Goal: Information Seeking & Learning: Learn about a topic

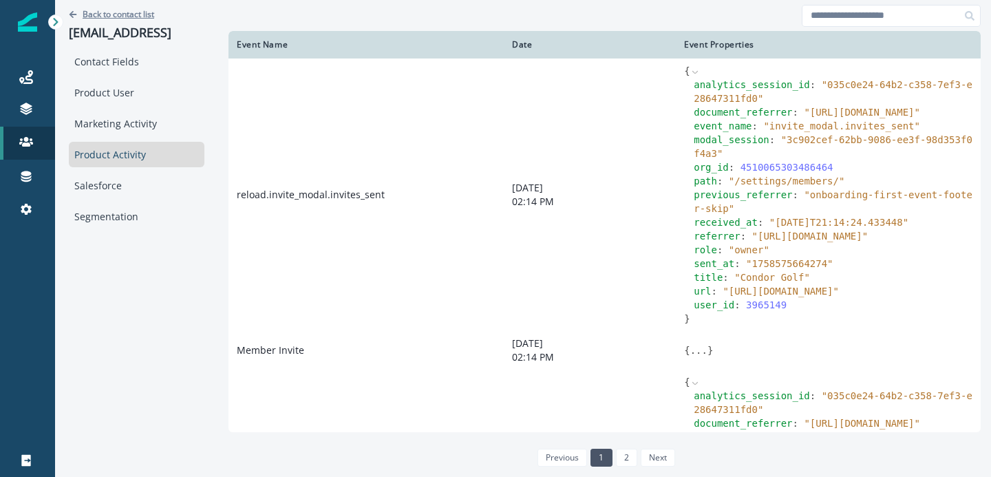
click at [109, 15] on p "Back to contact list" at bounding box center [119, 14] width 72 height 12
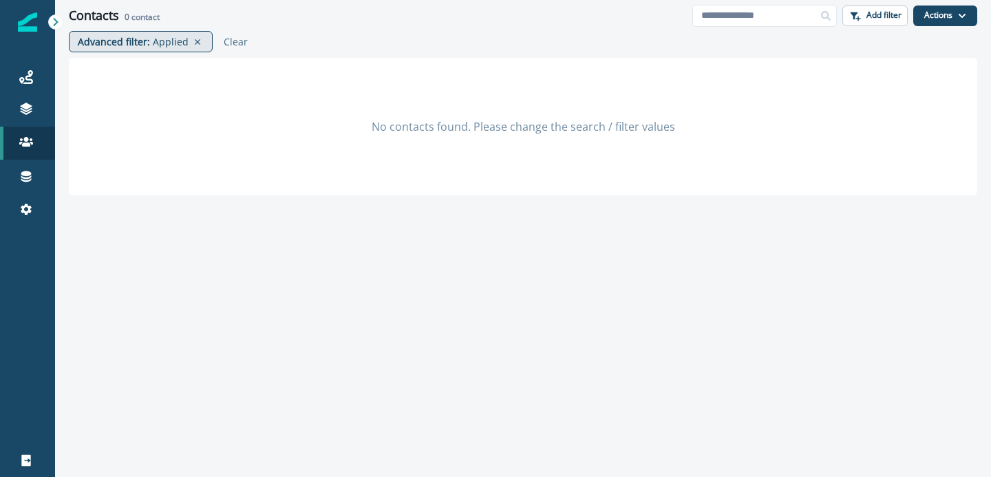
click at [166, 43] on p "Applied" at bounding box center [171, 41] width 36 height 14
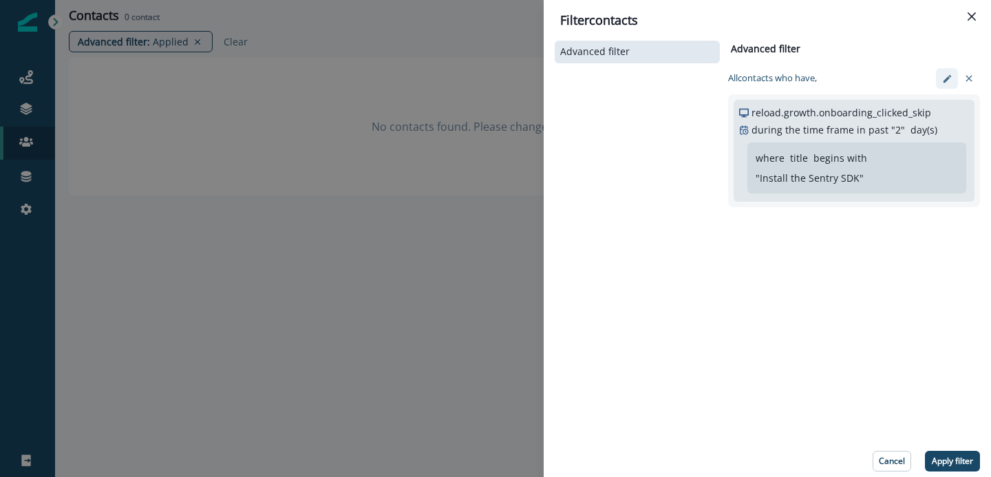
click at [947, 82] on icon "edit-filter" at bounding box center [947, 79] width 10 height 10
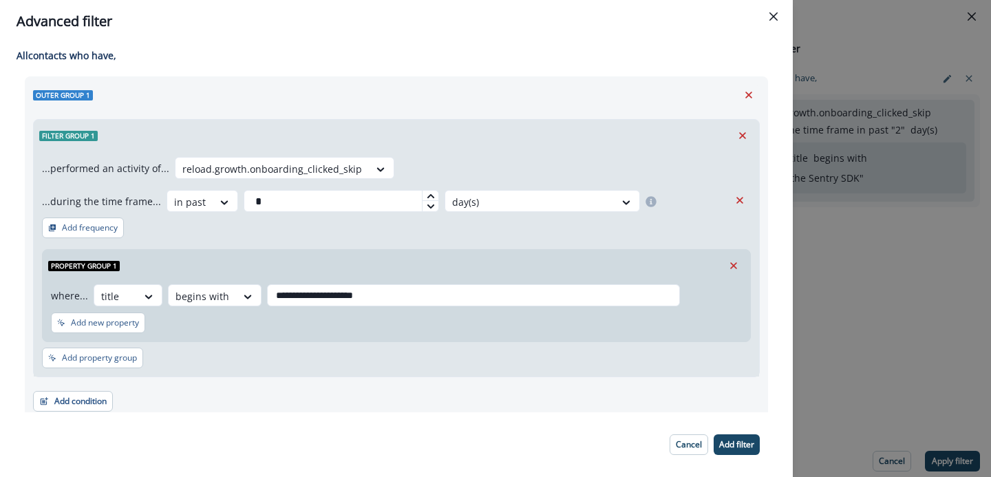
click at [426, 196] on icon at bounding box center [430, 196] width 8 height 8
type input "*"
click at [748, 449] on p "Add filter" at bounding box center [736, 445] width 35 height 10
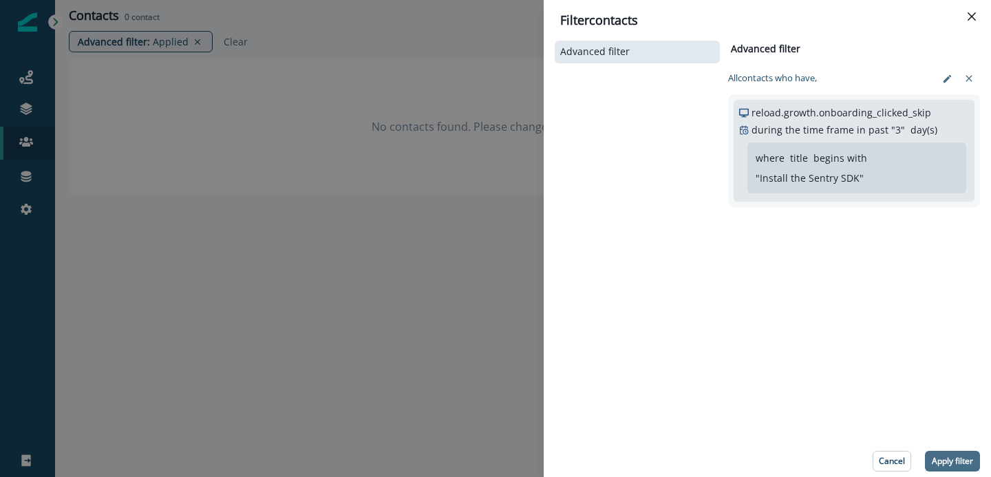
click at [949, 461] on p "Apply filter" at bounding box center [951, 461] width 41 height 10
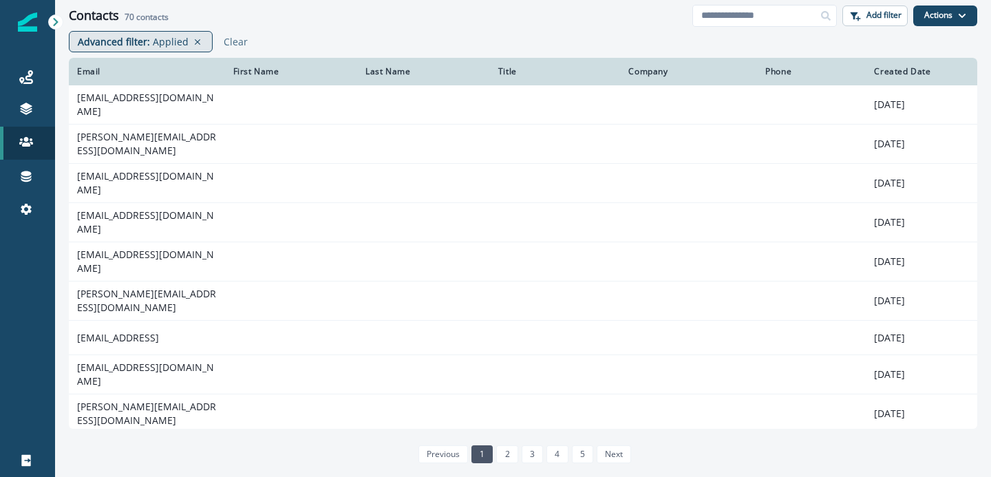
click at [164, 37] on p "Applied" at bounding box center [171, 41] width 36 height 14
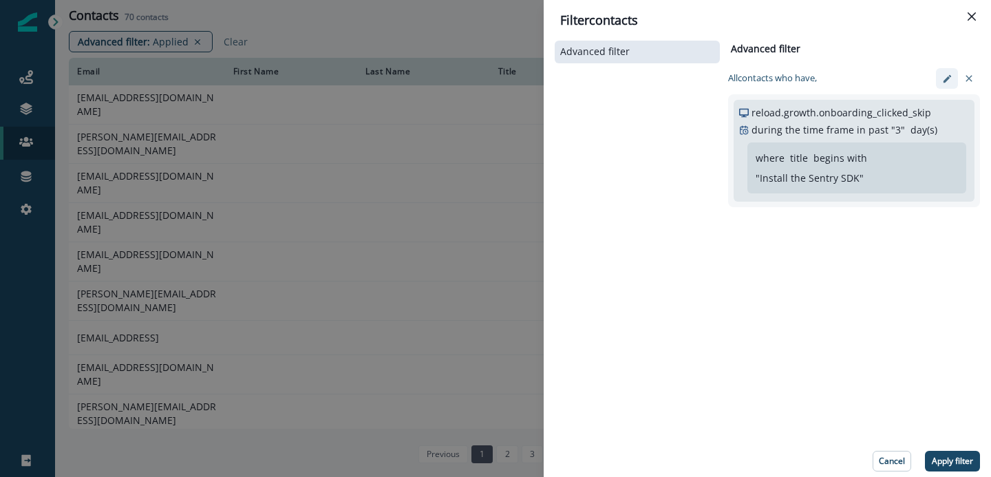
click at [945, 75] on icon "edit-filter" at bounding box center [947, 79] width 10 height 10
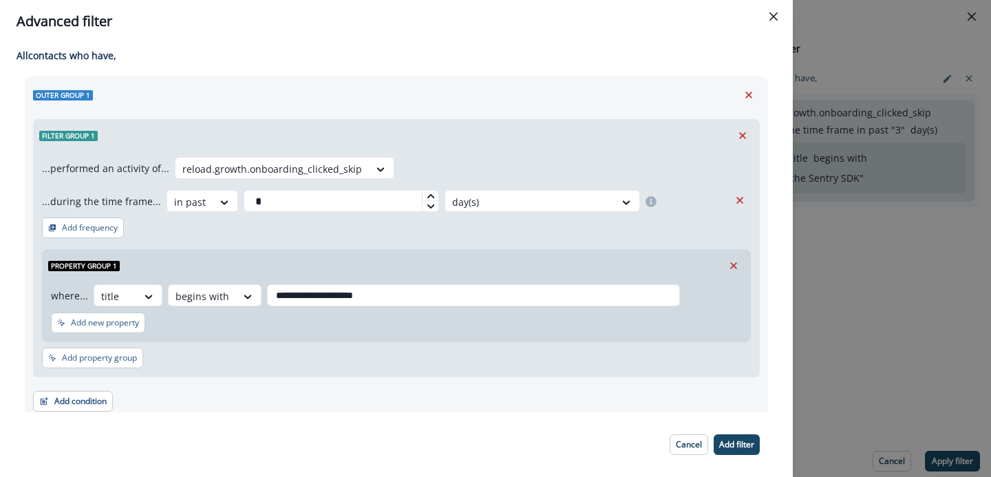
click at [426, 194] on icon at bounding box center [430, 196] width 8 height 8
click at [426, 208] on icon at bounding box center [430, 206] width 8 height 8
type input "*"
click at [378, 166] on div at bounding box center [380, 169] width 23 height 14
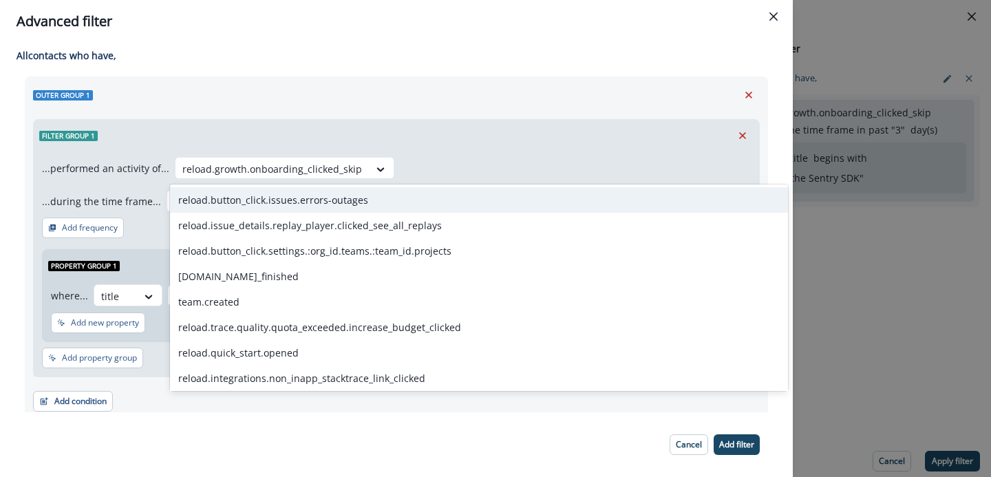
click at [495, 152] on div "**********" at bounding box center [396, 263] width 725 height 225
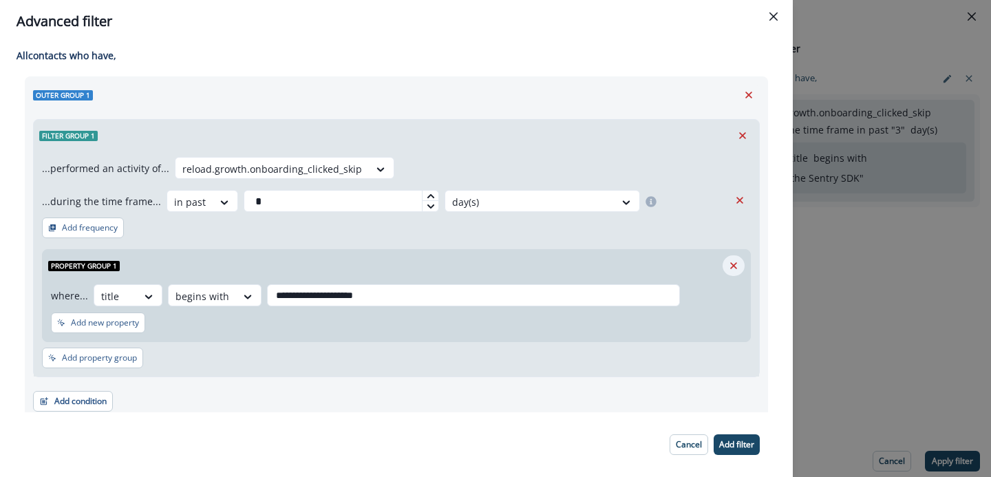
click at [732, 267] on icon "Remove" at bounding box center [733, 265] width 7 height 7
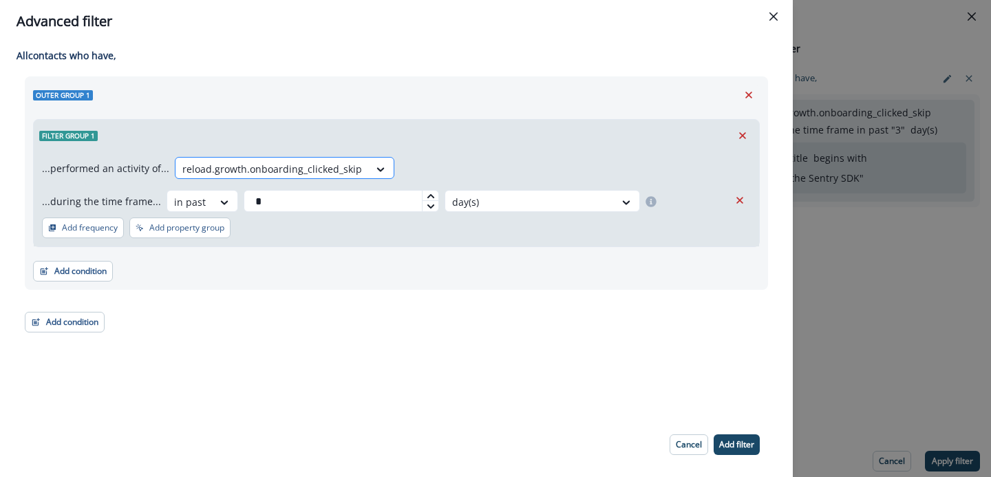
click at [336, 179] on div "reload.growth.onboarding_clicked_skip" at bounding box center [271, 169] width 193 height 23
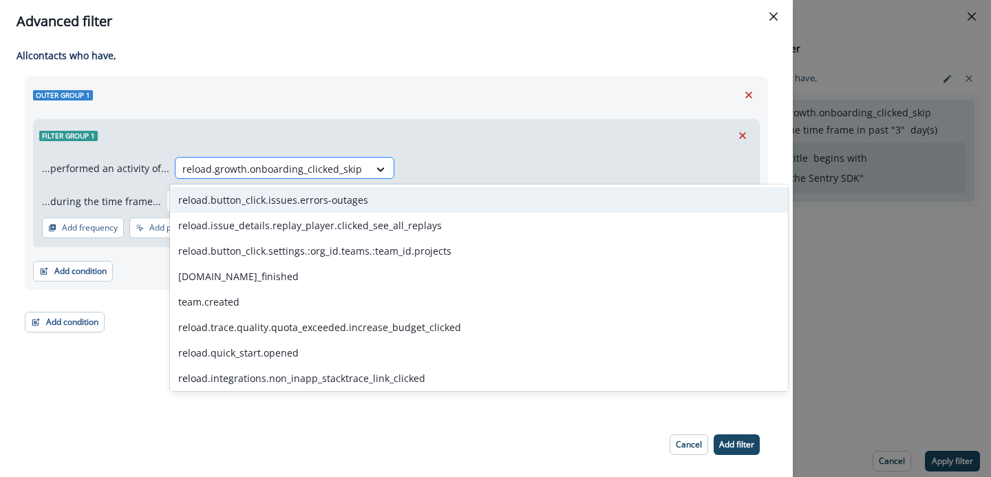
click at [336, 171] on div at bounding box center [272, 168] width 180 height 17
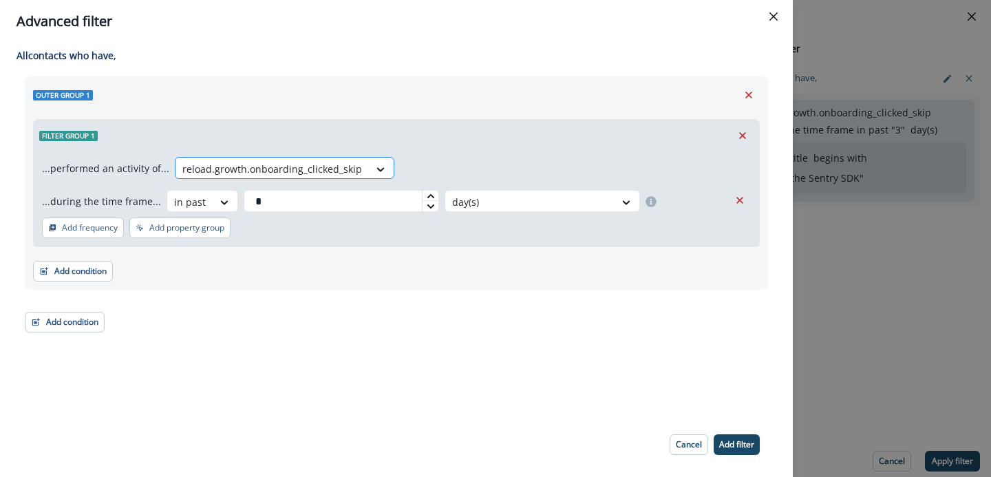
click at [336, 171] on div at bounding box center [272, 168] width 180 height 17
click at [369, 170] on div at bounding box center [380, 169] width 23 height 14
type input "**********"
click at [235, 207] on div "Member Add" at bounding box center [220, 199] width 100 height 25
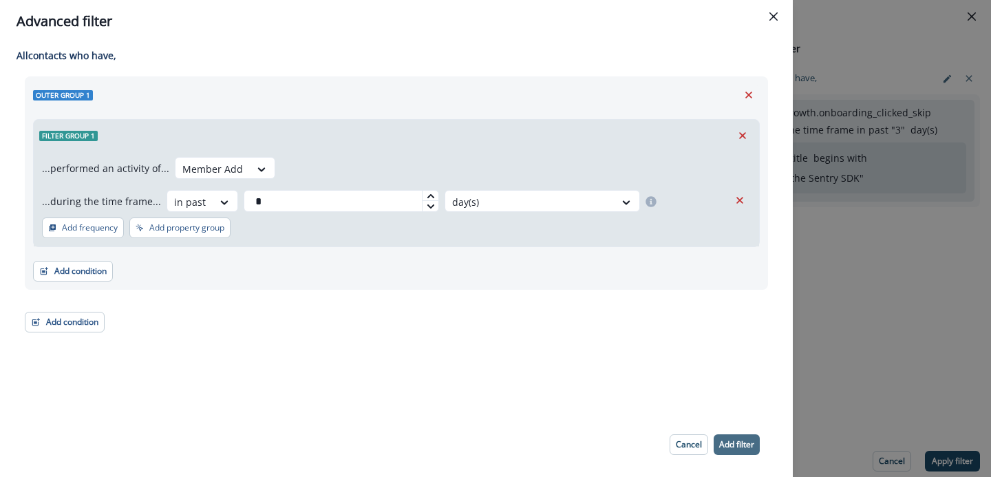
click at [720, 437] on button "Add filter" at bounding box center [736, 444] width 46 height 21
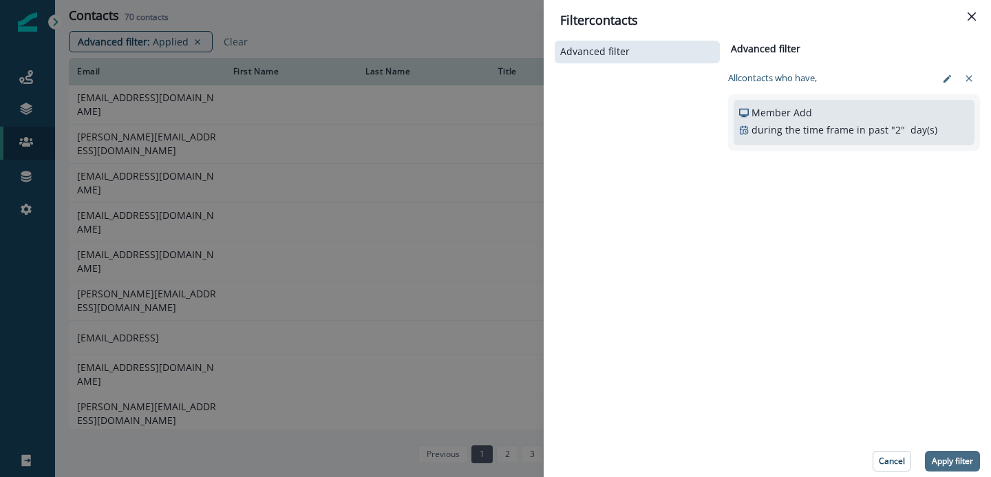
click at [952, 456] on p "Apply filter" at bounding box center [951, 461] width 41 height 10
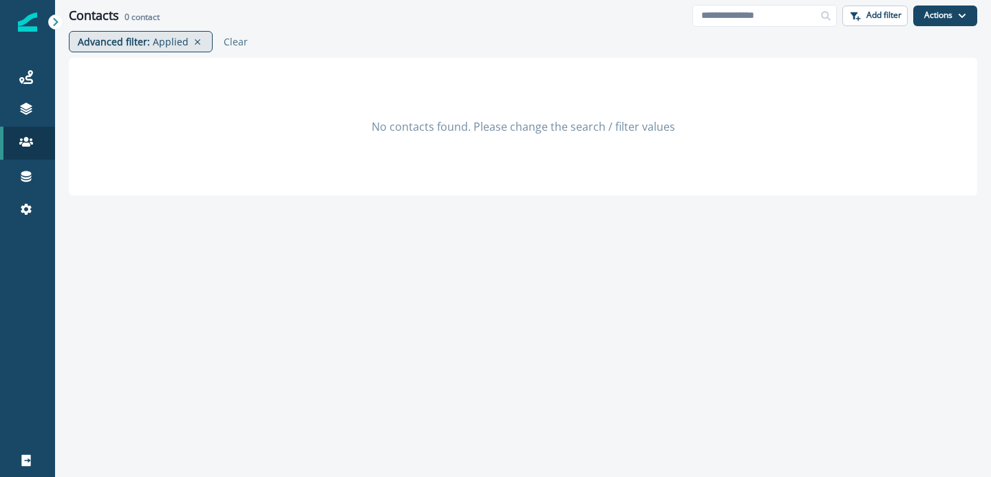
click at [156, 47] on p "Applied" at bounding box center [171, 41] width 36 height 14
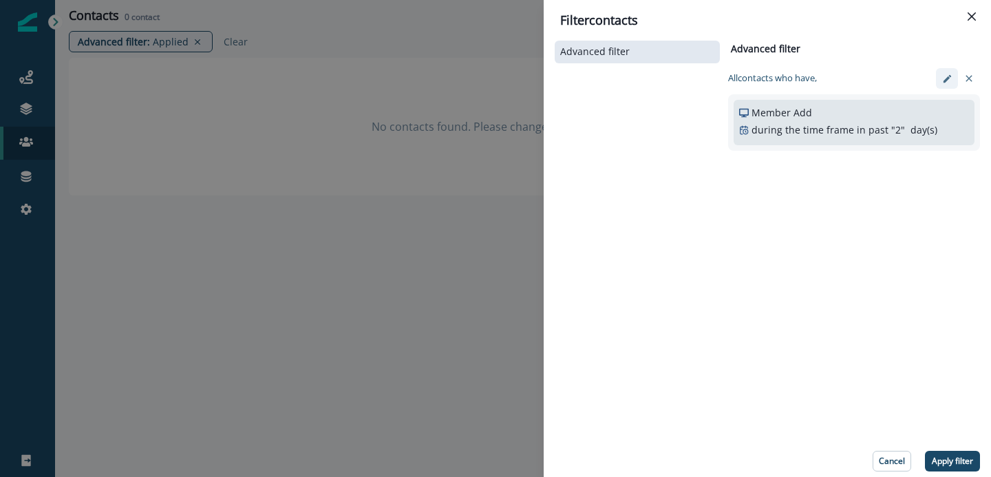
click at [949, 80] on icon "edit-filter" at bounding box center [947, 79] width 10 height 10
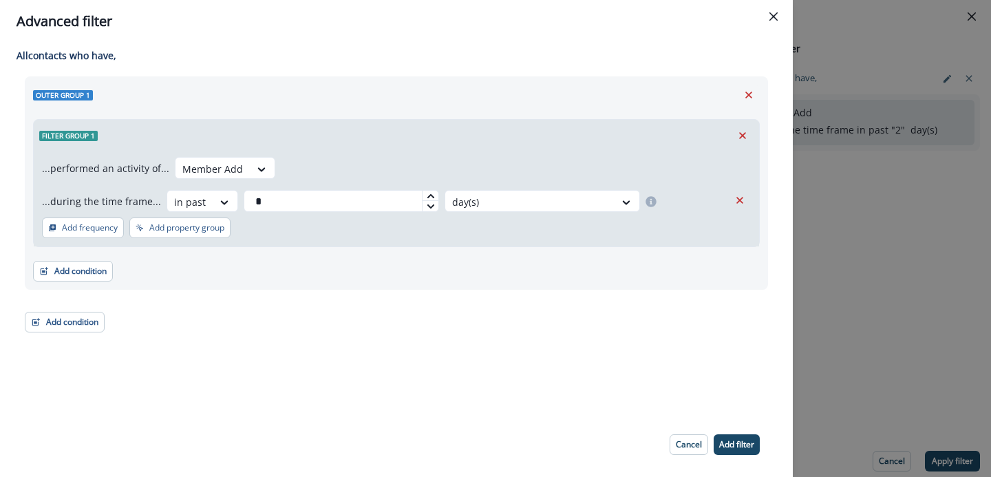
click at [426, 192] on icon at bounding box center [430, 196] width 8 height 8
type input "*"
click at [738, 442] on p "Add filter" at bounding box center [736, 445] width 35 height 10
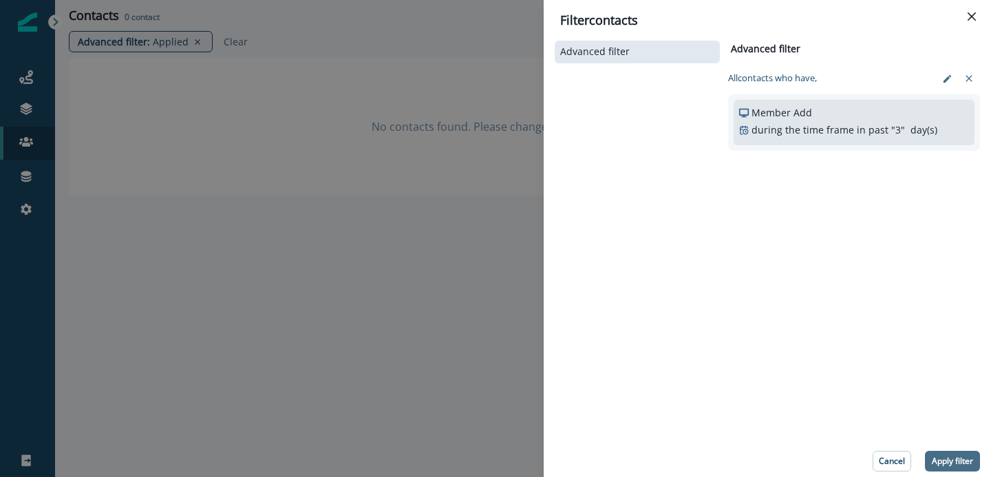
click at [949, 458] on p "Apply filter" at bounding box center [951, 461] width 41 height 10
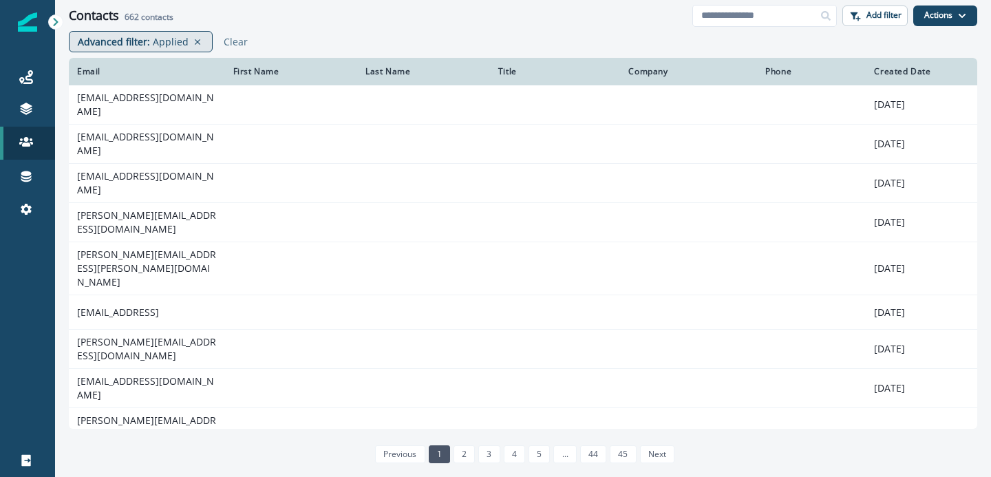
click at [168, 42] on p "Applied" at bounding box center [171, 41] width 36 height 14
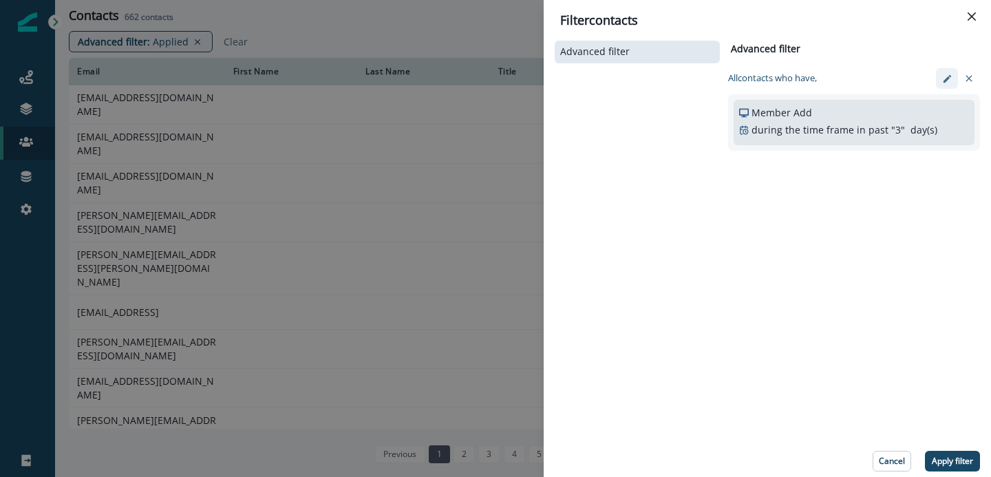
click at [951, 83] on icon "edit-filter" at bounding box center [947, 79] width 10 height 10
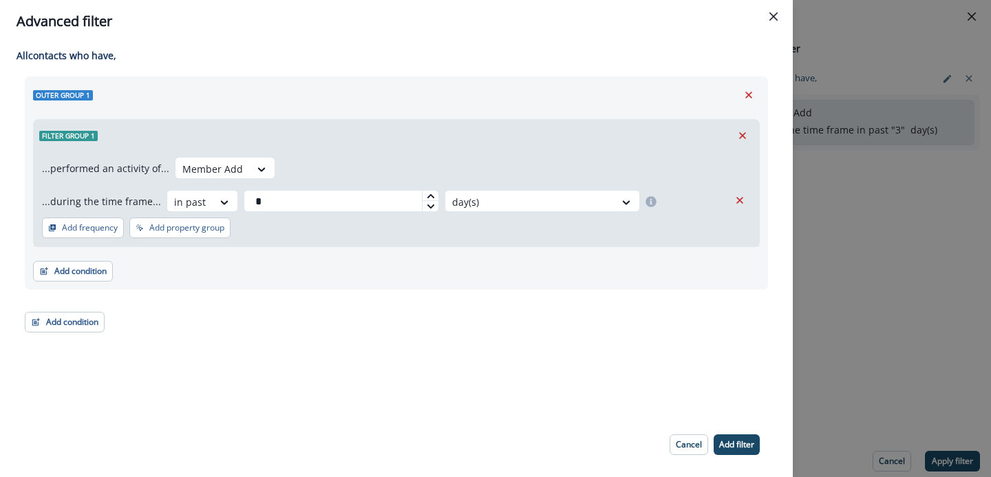
click at [426, 206] on icon at bounding box center [430, 206] width 8 height 8
type input "*"
click at [255, 163] on icon at bounding box center [261, 169] width 12 height 14
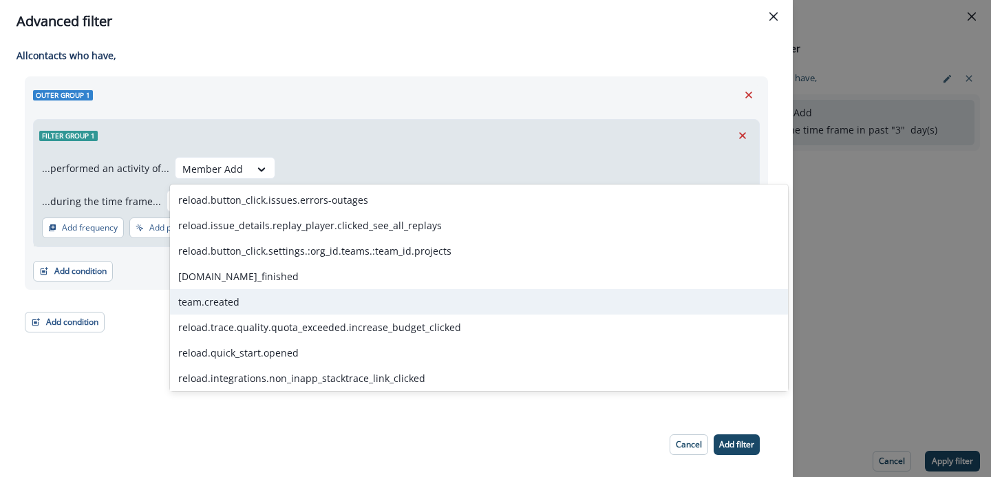
click at [218, 312] on div "team.created" at bounding box center [479, 301] width 618 height 25
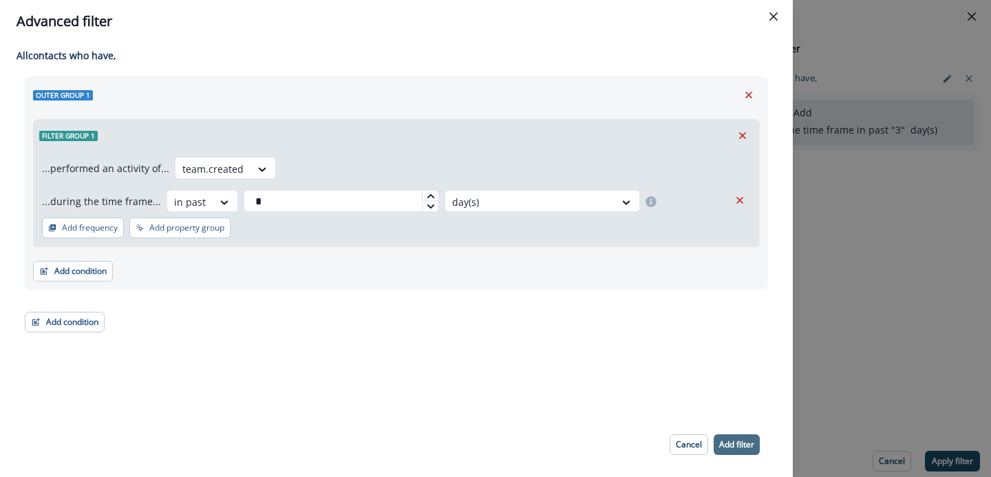
click at [740, 443] on p "Add filter" at bounding box center [736, 445] width 35 height 10
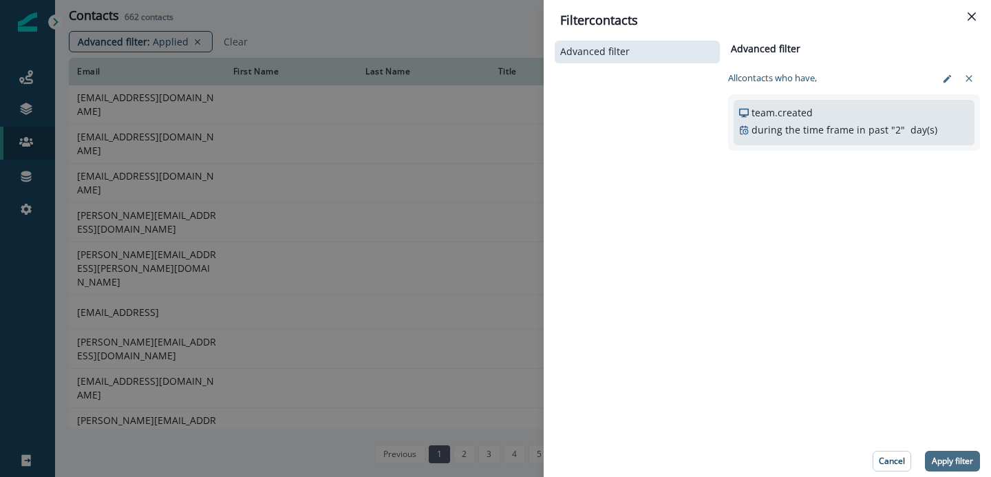
click at [953, 458] on p "Apply filter" at bounding box center [951, 461] width 41 height 10
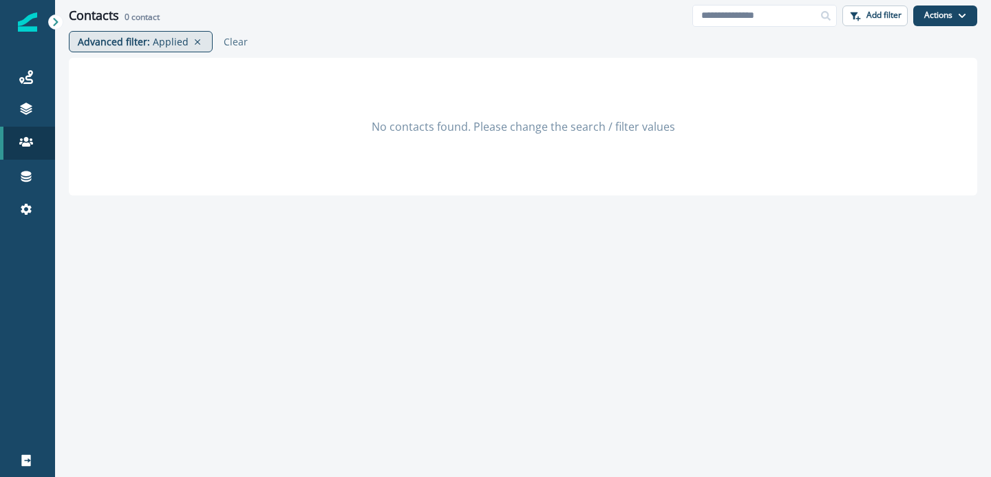
click at [177, 43] on p "Applied" at bounding box center [171, 41] width 36 height 14
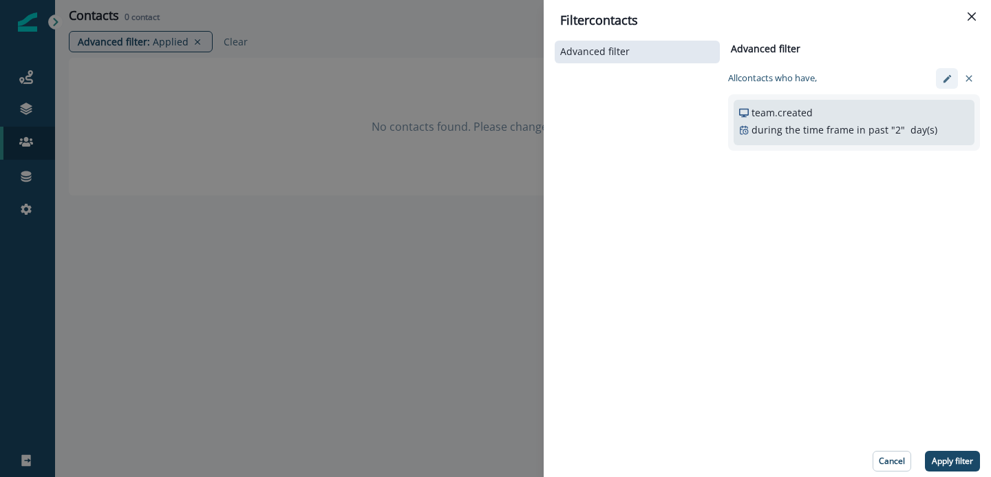
click at [945, 80] on icon "edit-filter" at bounding box center [946, 78] width 8 height 8
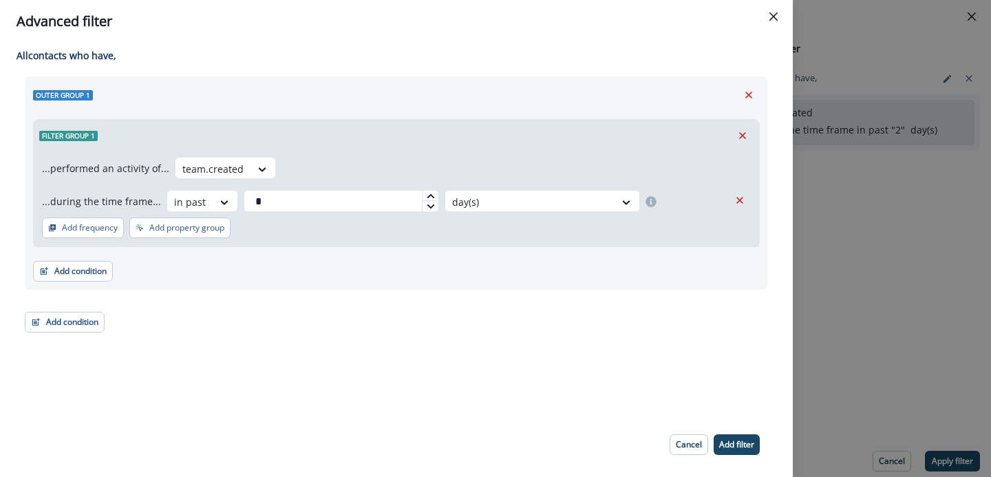
click at [426, 195] on icon at bounding box center [430, 196] width 8 height 8
type input "*"
click at [734, 437] on button "Add filter" at bounding box center [736, 444] width 46 height 21
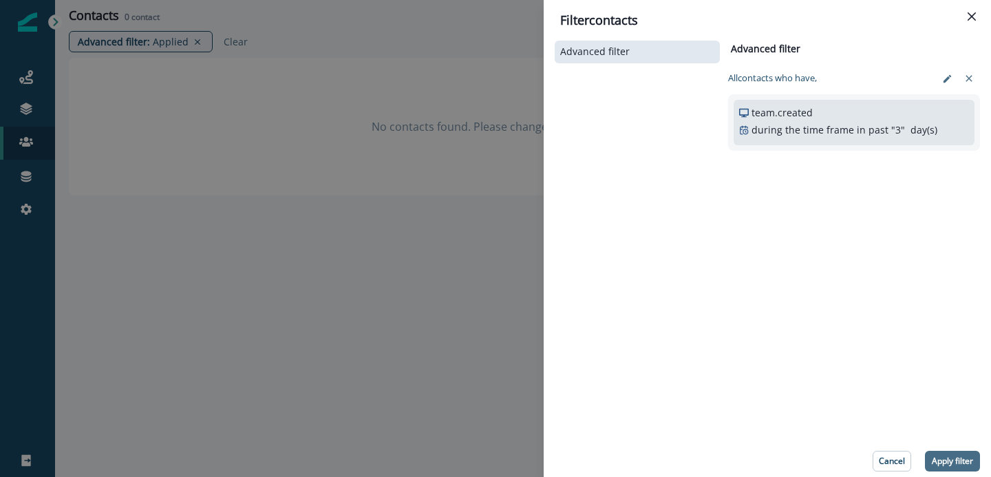
click at [935, 456] on p "Apply filter" at bounding box center [951, 461] width 41 height 10
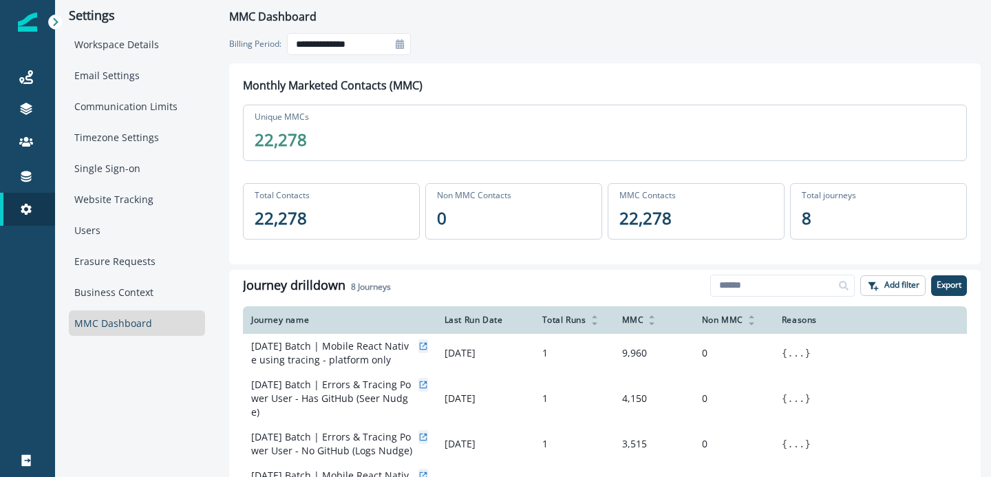
scroll to position [147, 0]
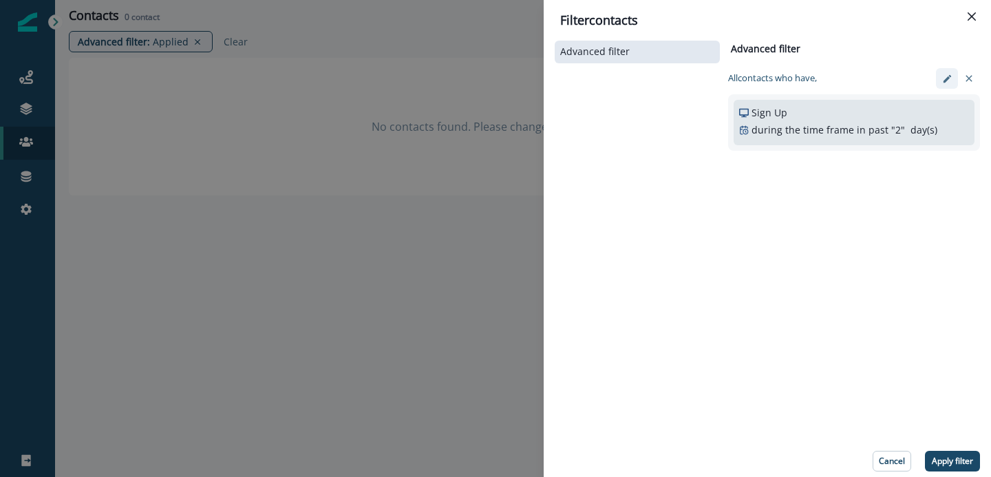
click at [938, 83] on button "edit-filter" at bounding box center [947, 78] width 22 height 21
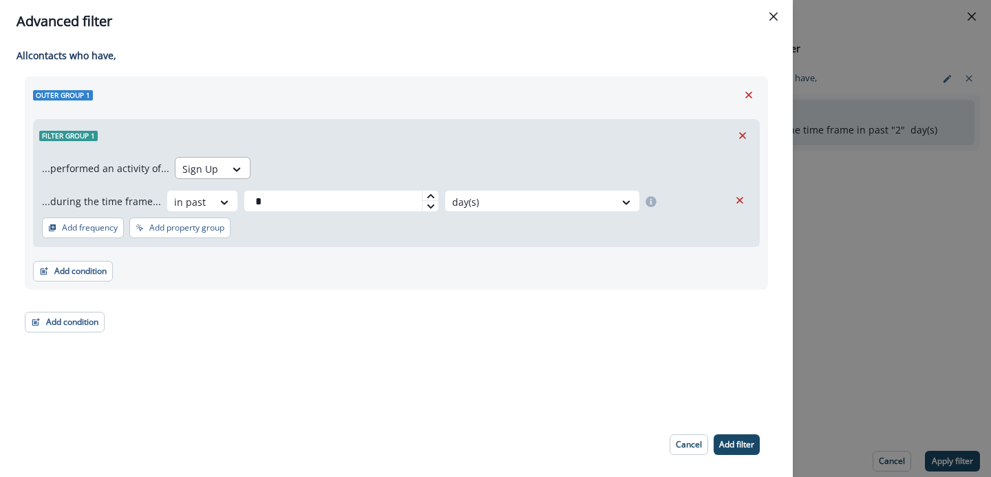
click at [206, 173] on div at bounding box center [200, 168] width 36 height 17
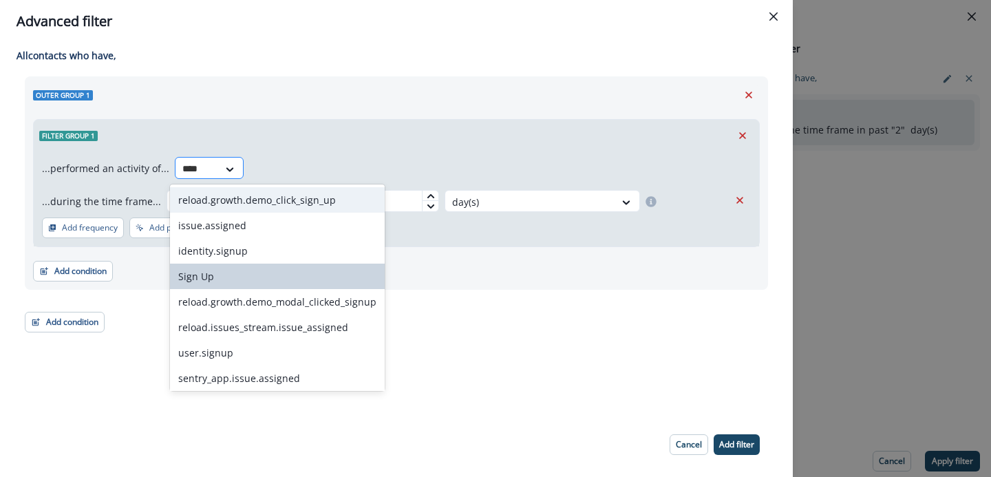
type input "*****"
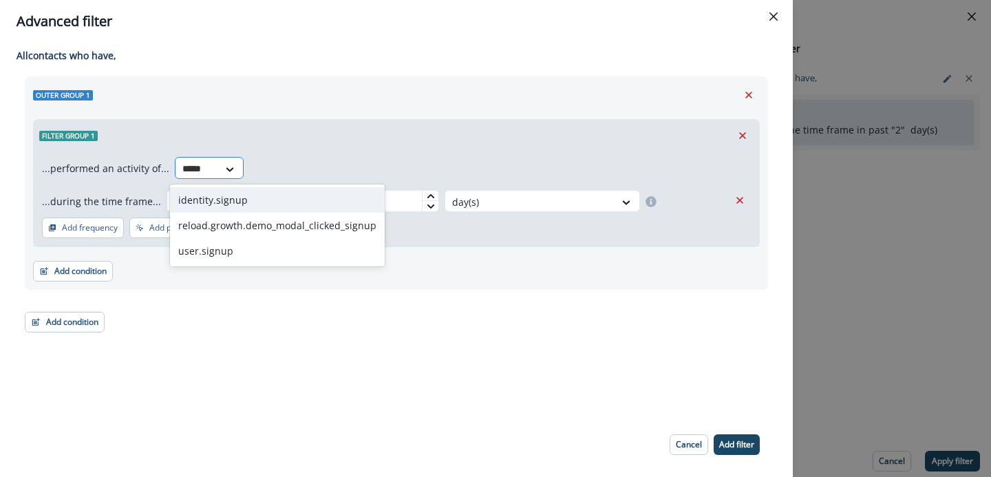
click at [210, 168] on div "*****" at bounding box center [196, 169] width 43 height 23
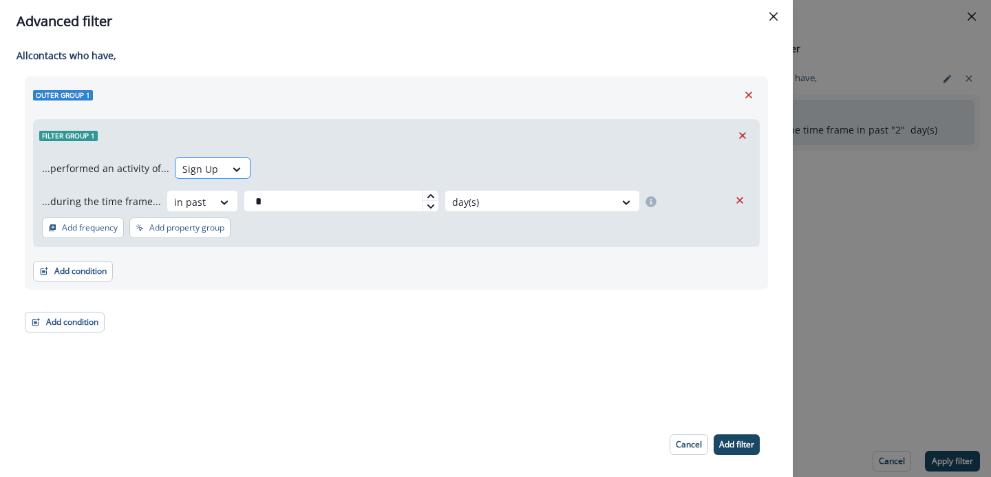
click at [210, 168] on div at bounding box center [200, 168] width 36 height 17
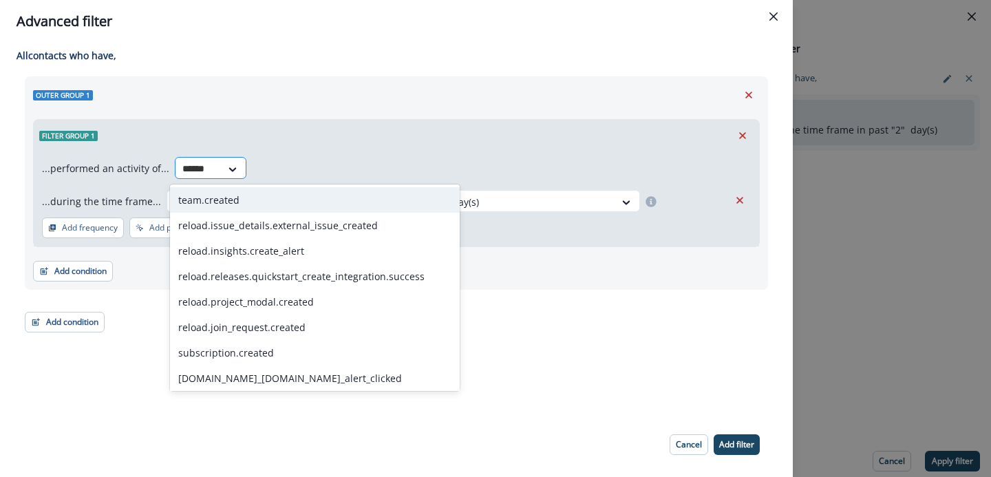
type input "*******"
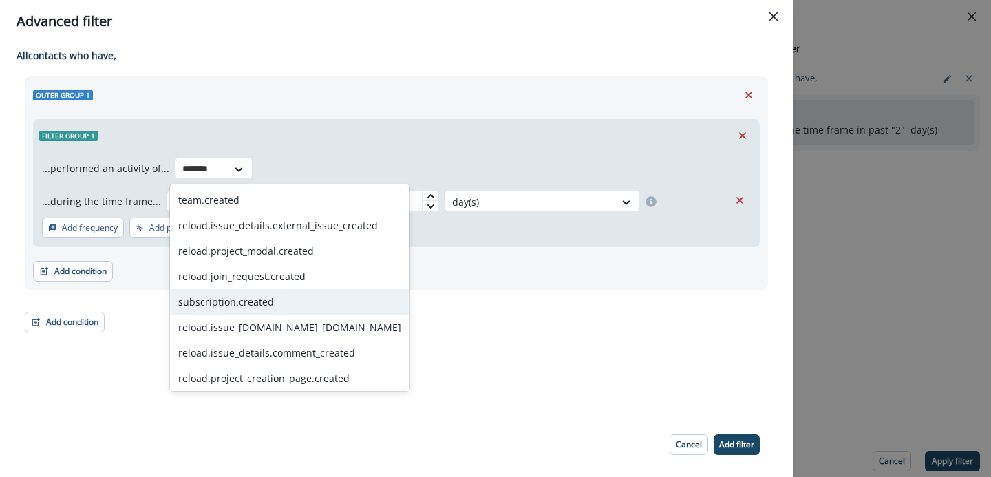
click at [226, 296] on div "subscription.created" at bounding box center [289, 301] width 239 height 25
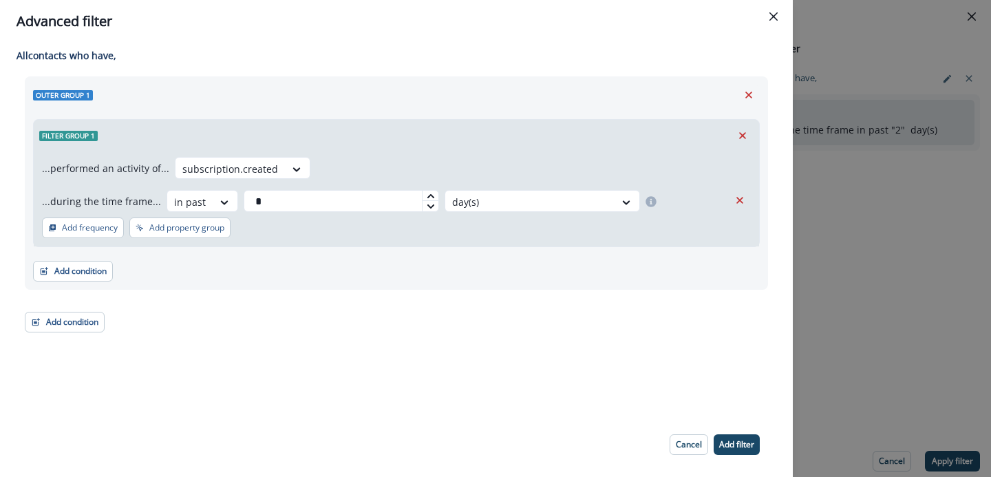
click at [722, 433] on footer "Cancel Add filter" at bounding box center [714, 444] width 123 height 43
click at [731, 446] on p "Add filter" at bounding box center [736, 445] width 35 height 10
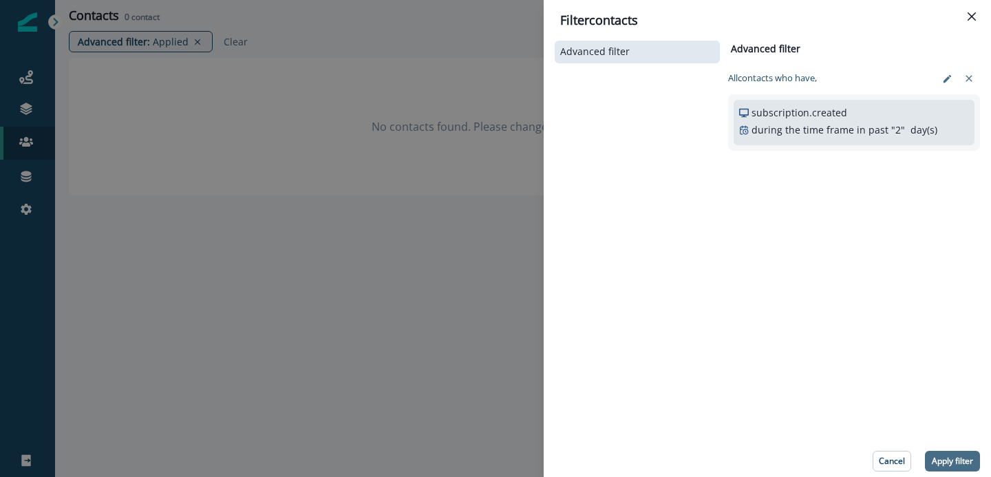
click at [951, 462] on p "Apply filter" at bounding box center [951, 461] width 41 height 10
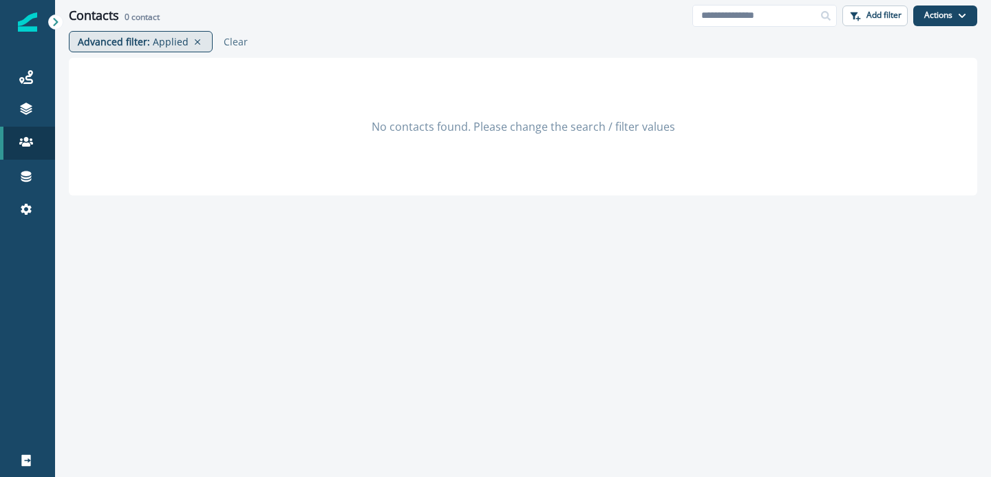
click at [164, 45] on p "Applied" at bounding box center [171, 41] width 36 height 14
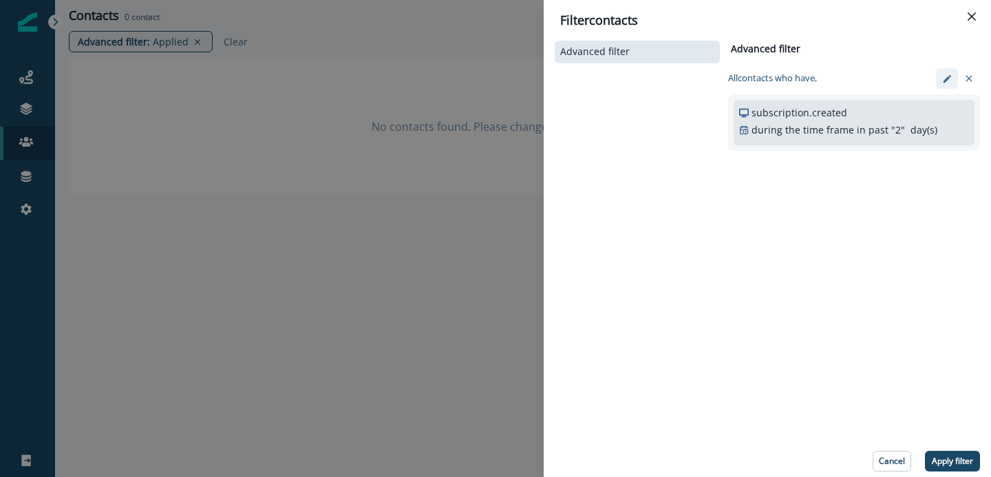
click at [943, 76] on icon "edit-filter" at bounding box center [947, 79] width 10 height 10
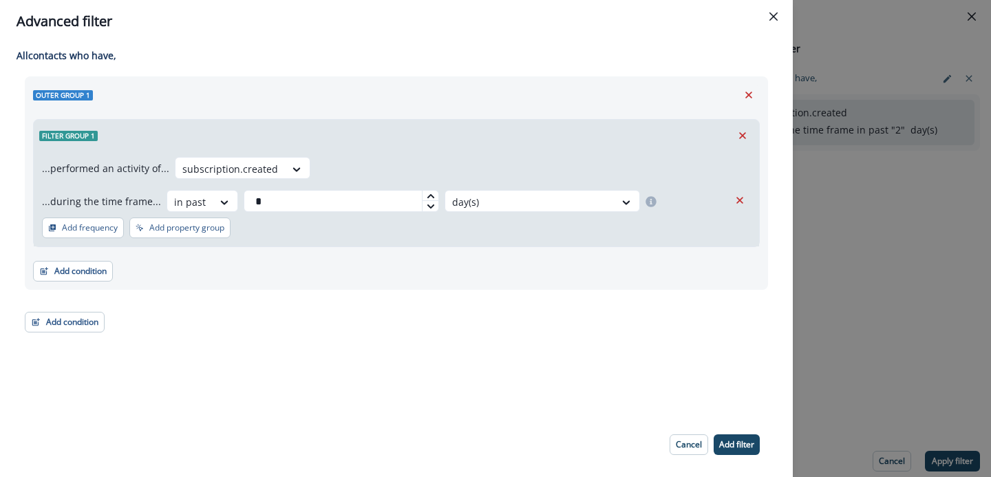
click at [426, 205] on icon at bounding box center [429, 206] width 7 height 4
click at [426, 194] on icon at bounding box center [430, 196] width 8 height 8
type input "*"
click at [729, 437] on button "Add filter" at bounding box center [736, 444] width 46 height 21
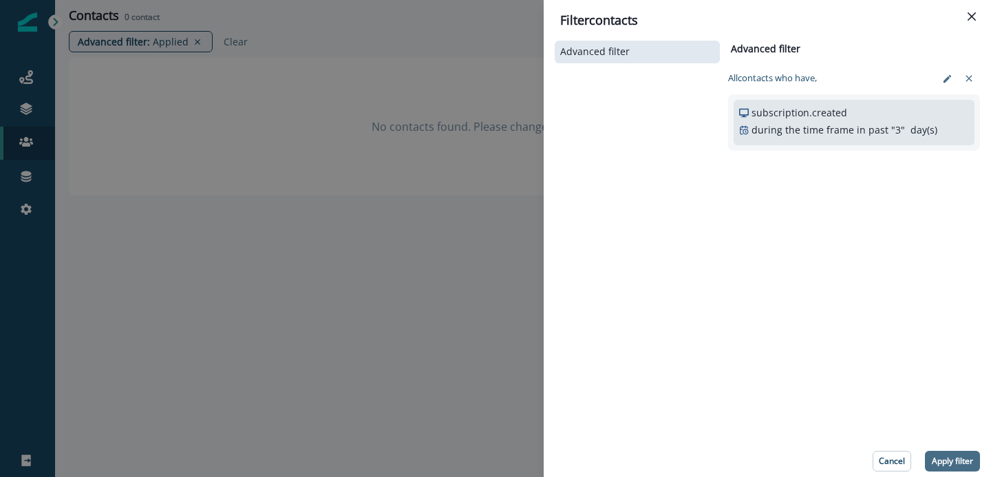
click at [949, 456] on p "Apply filter" at bounding box center [951, 461] width 41 height 10
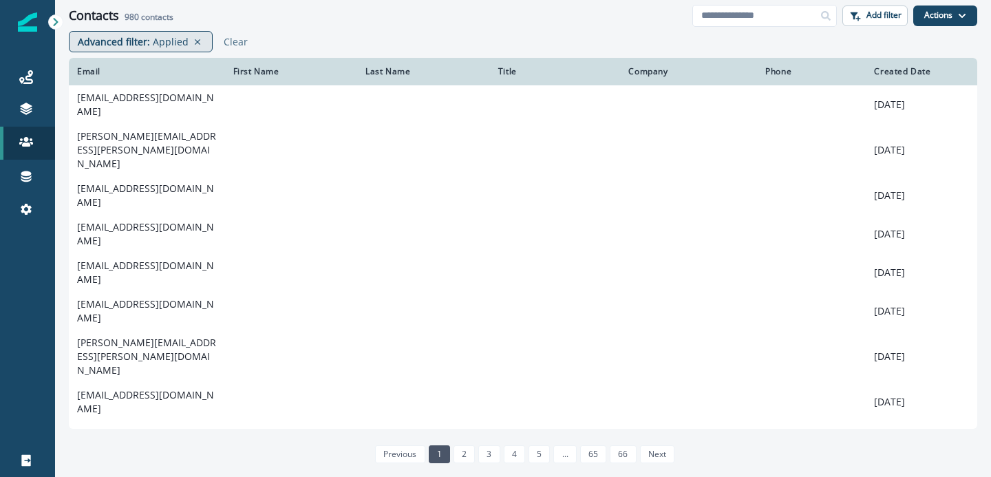
click at [169, 36] on p "Applied" at bounding box center [171, 41] width 36 height 14
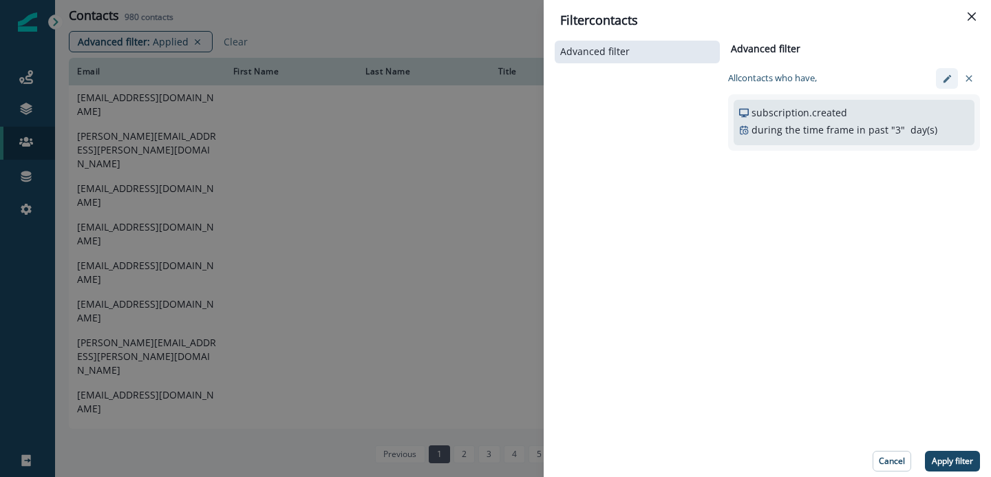
click at [946, 79] on icon "edit-filter" at bounding box center [946, 78] width 8 height 8
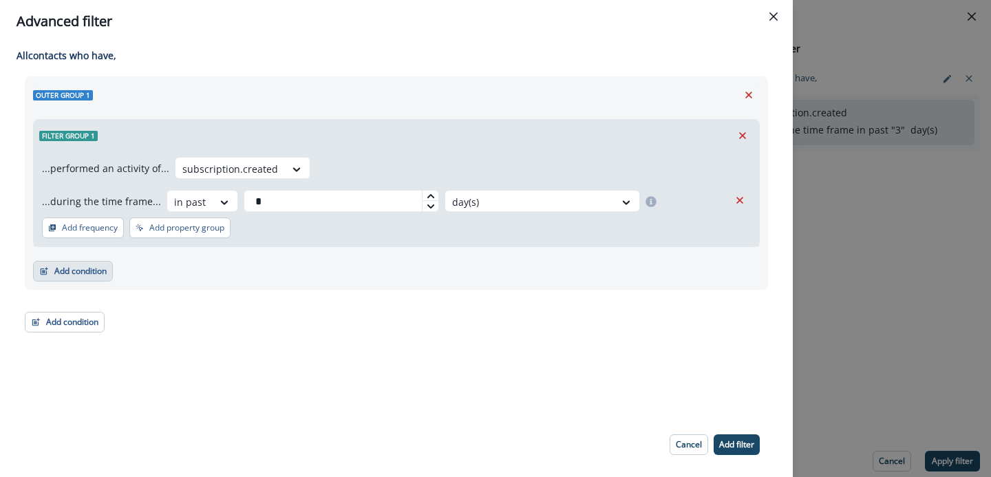
click at [71, 272] on button "Add condition" at bounding box center [73, 271] width 80 height 21
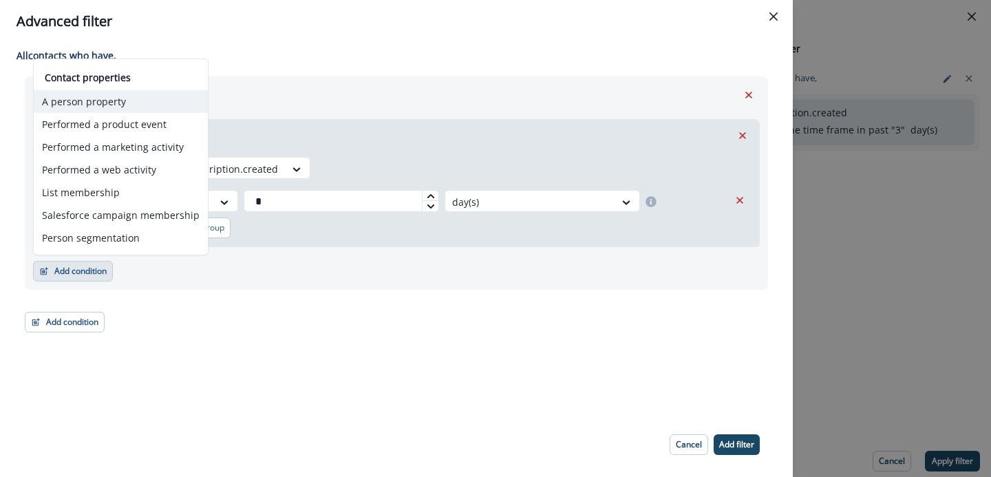
click at [139, 107] on button "A person property" at bounding box center [121, 101] width 174 height 23
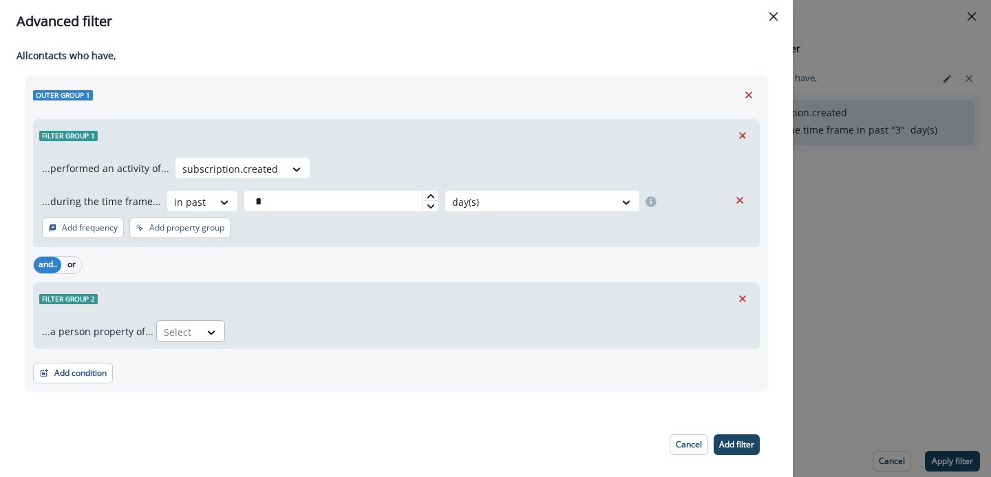
click at [184, 334] on div at bounding box center [178, 331] width 29 height 17
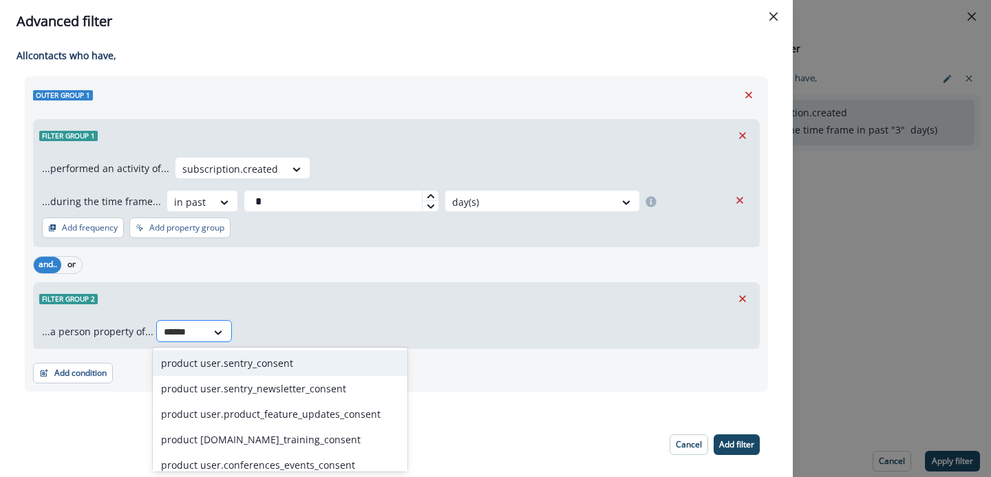
type input "*******"
click at [195, 358] on div "product user.sentry_consent" at bounding box center [280, 362] width 255 height 25
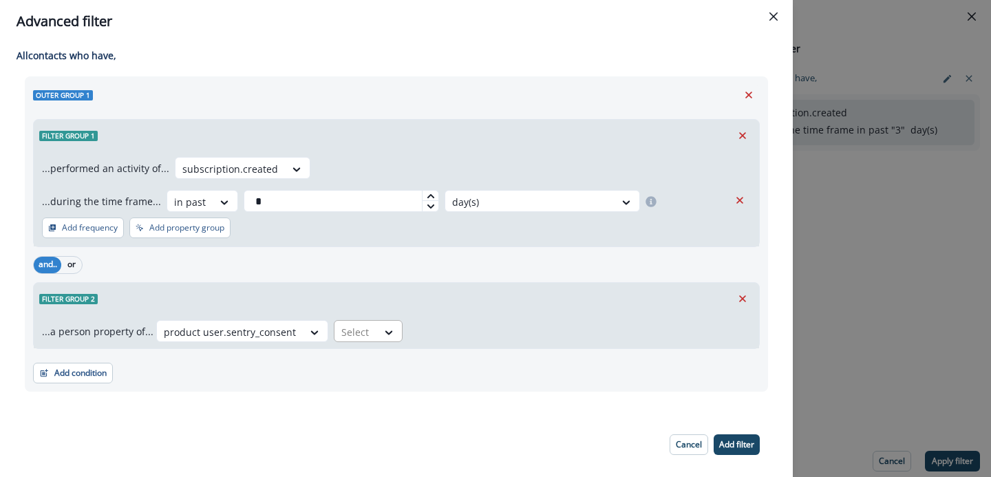
click at [345, 334] on div at bounding box center [355, 331] width 29 height 17
click at [336, 393] on div "true" at bounding box center [360, 388] width 69 height 25
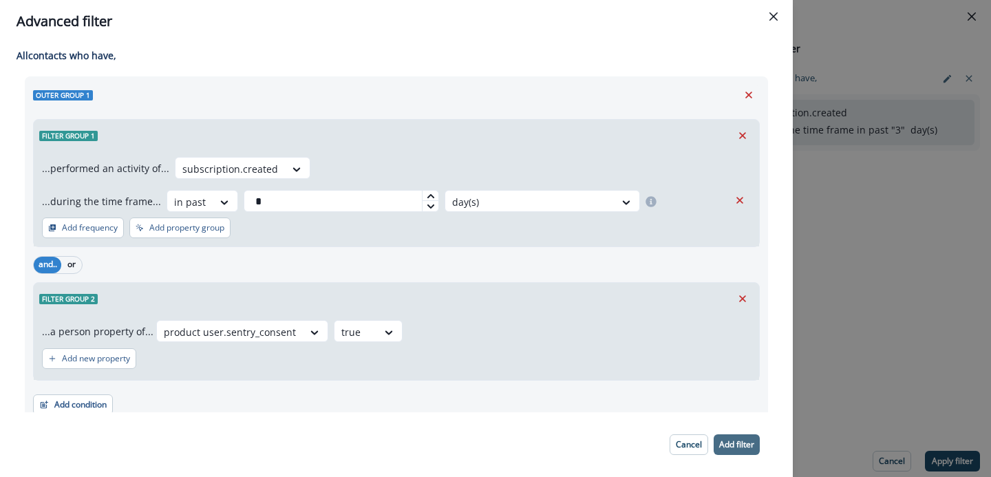
click at [741, 450] on button "Add filter" at bounding box center [736, 444] width 46 height 21
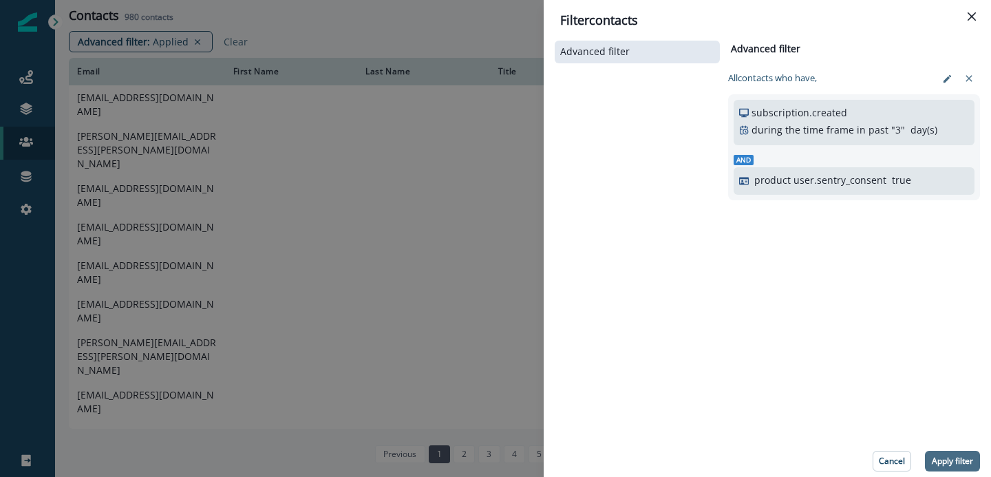
click at [946, 456] on p "Apply filter" at bounding box center [951, 461] width 41 height 10
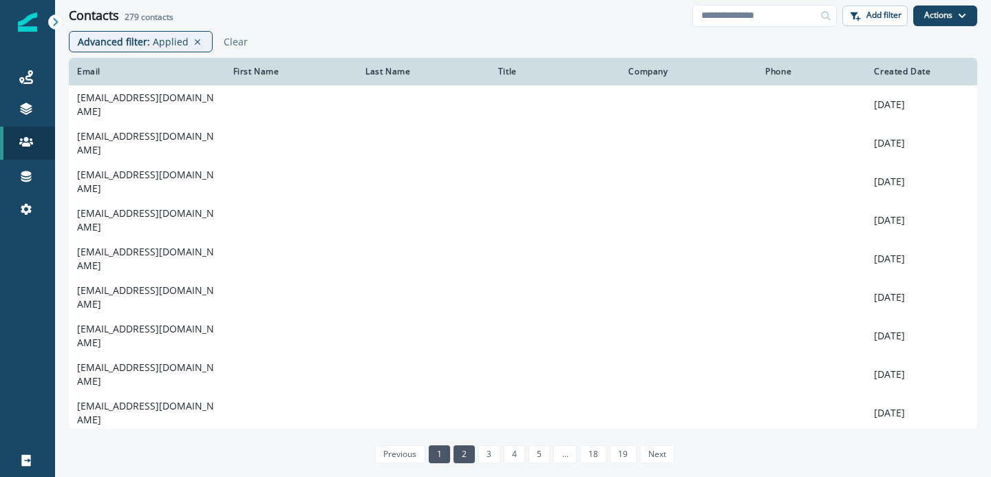
click at [466, 446] on link "2" at bounding box center [463, 454] width 21 height 18
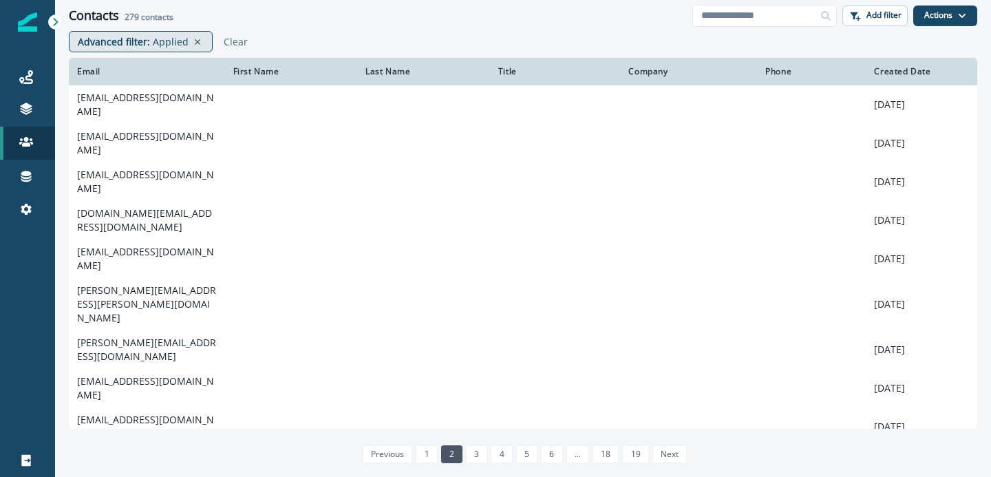
click at [173, 45] on p "Applied" at bounding box center [171, 41] width 36 height 14
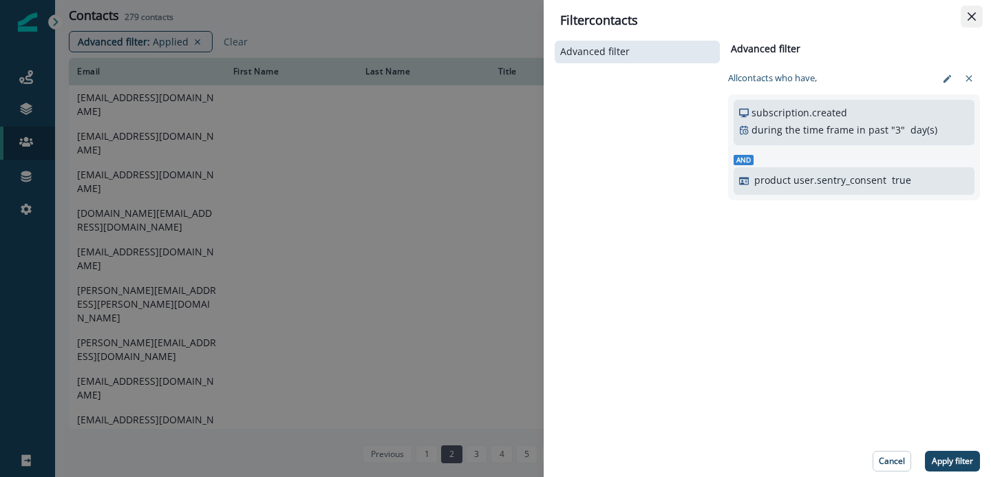
click at [976, 19] on button "Close" at bounding box center [971, 17] width 22 height 22
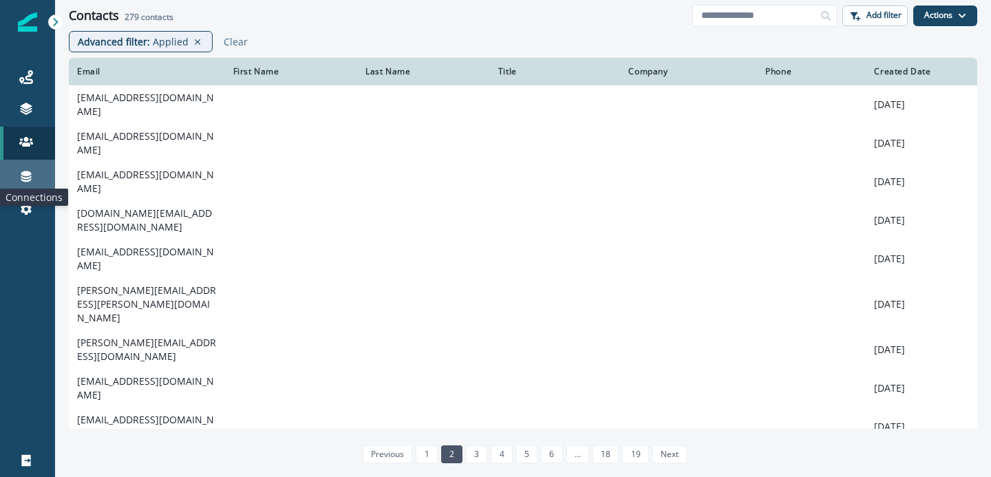
click at [26, 182] on icon at bounding box center [26, 176] width 14 height 14
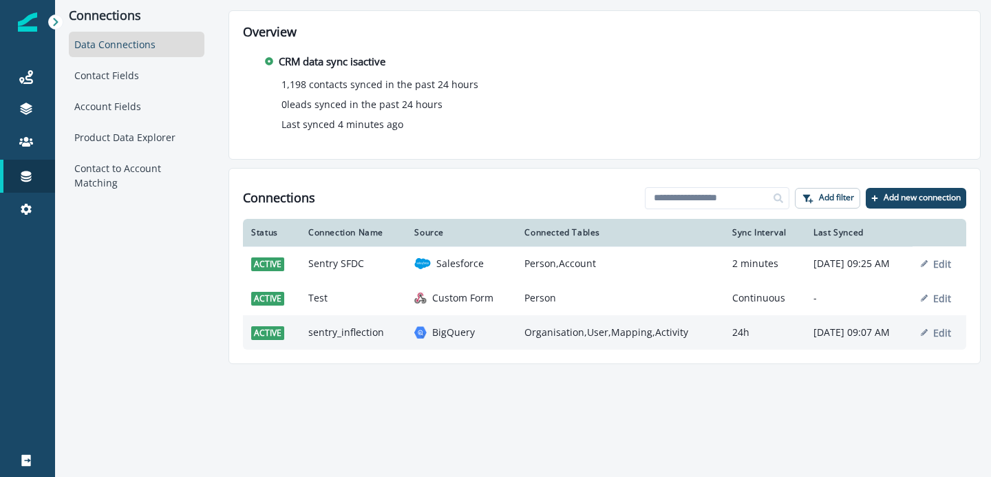
click at [414, 337] on img at bounding box center [420, 332] width 12 height 12
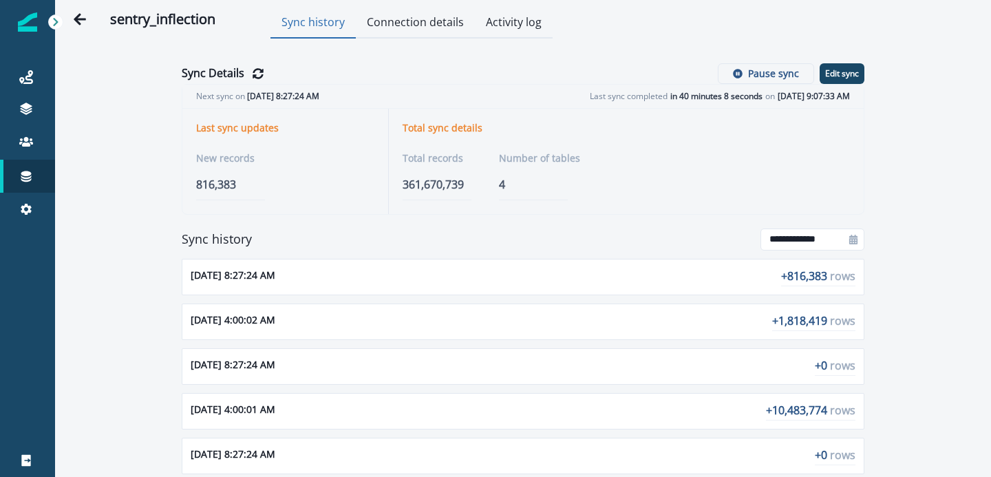
click at [492, 20] on button "Activity log" at bounding box center [514, 23] width 78 height 30
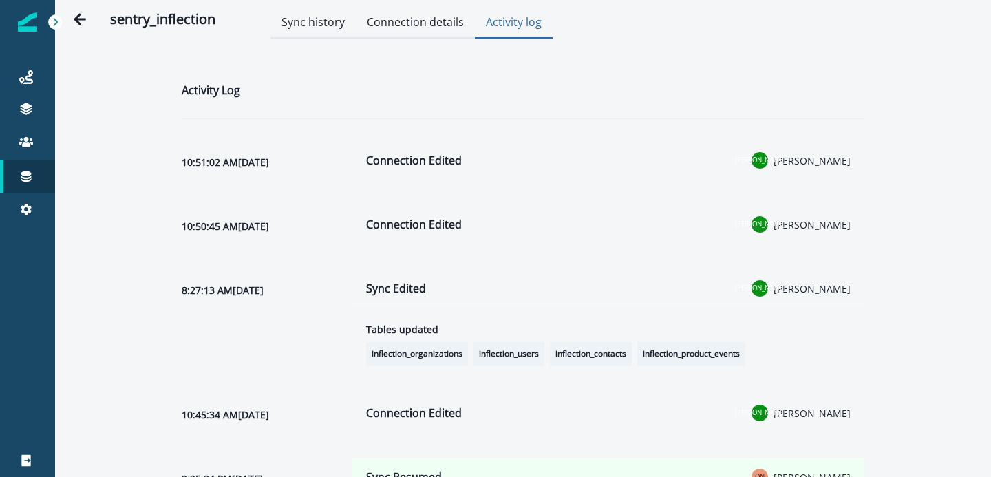
click at [399, 22] on button "Connection details" at bounding box center [415, 23] width 119 height 30
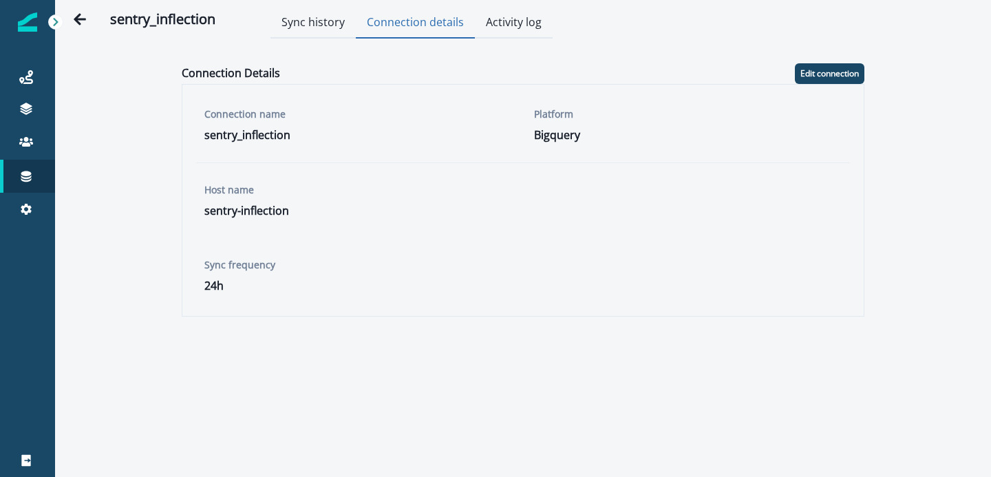
click at [303, 32] on button "Sync history" at bounding box center [312, 23] width 85 height 30
